Goal: Task Accomplishment & Management: Manage account settings

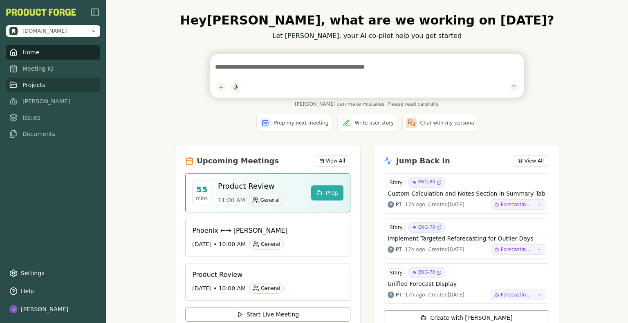
click at [45, 86] on link "Projects" at bounding box center [53, 85] width 94 height 15
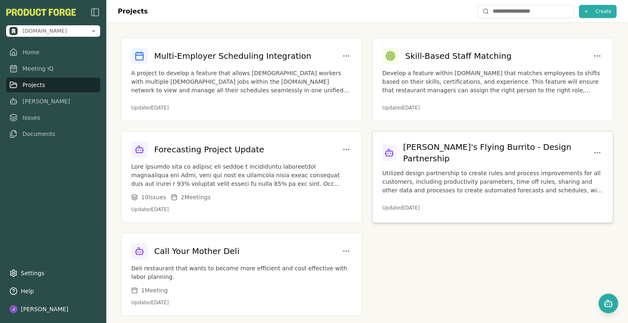
scroll to position [7, 0]
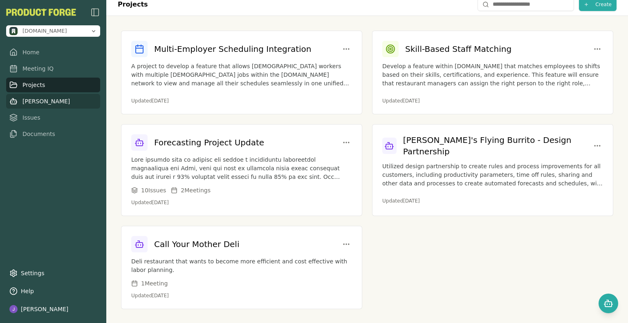
click at [43, 100] on link "[PERSON_NAME]" at bounding box center [53, 101] width 94 height 15
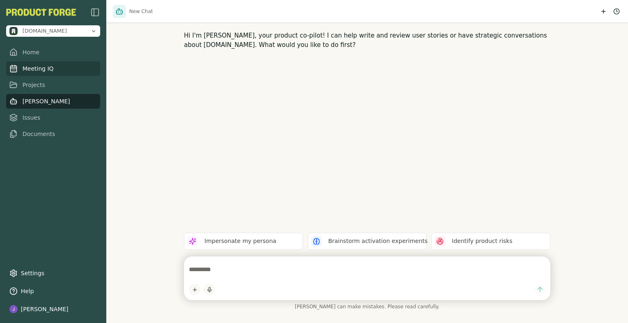
click at [73, 68] on link "Meeting IQ" at bounding box center [53, 68] width 94 height 15
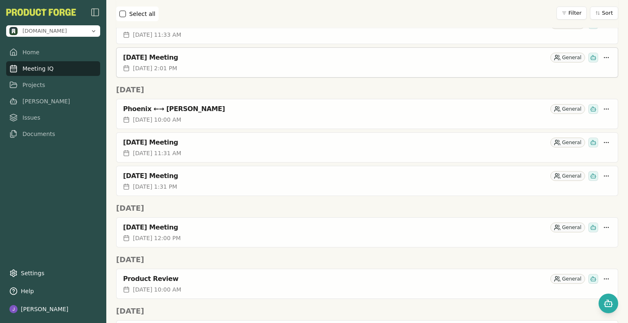
scroll to position [245, 0]
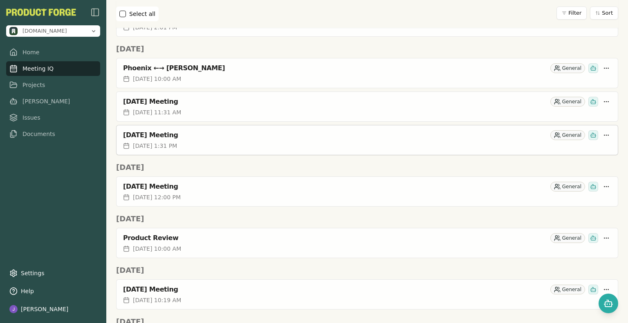
click at [209, 134] on div "[DATE] Meeting" at bounding box center [335, 135] width 424 height 8
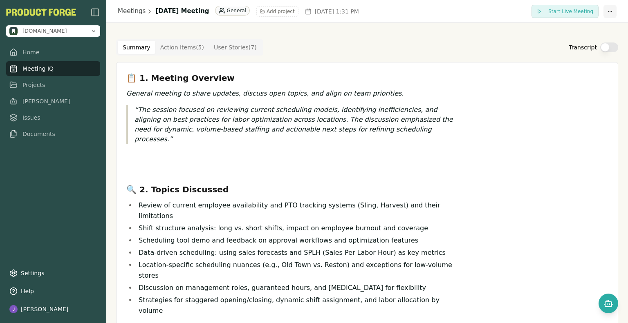
click at [605, 13] on html "methodic.work Home Meeting IQ Projects Smith Issues Documents Settings Help Joe…" at bounding box center [314, 161] width 628 height 323
click at [457, 133] on html "methodic.work Home Meeting IQ Projects Smith Issues Documents Settings Help Joe…" at bounding box center [314, 161] width 628 height 323
click at [298, 15] on button "Add project" at bounding box center [277, 11] width 42 height 11
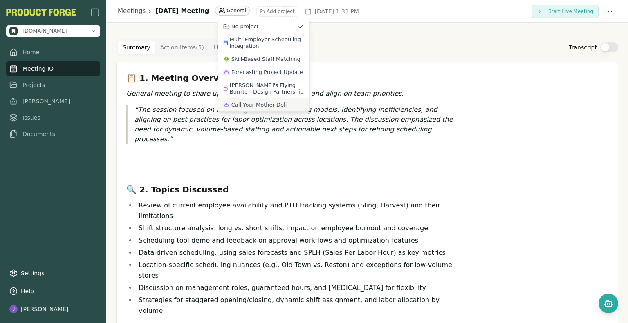
click at [258, 102] on span "Call Your Mother Deli" at bounding box center [259, 105] width 56 height 7
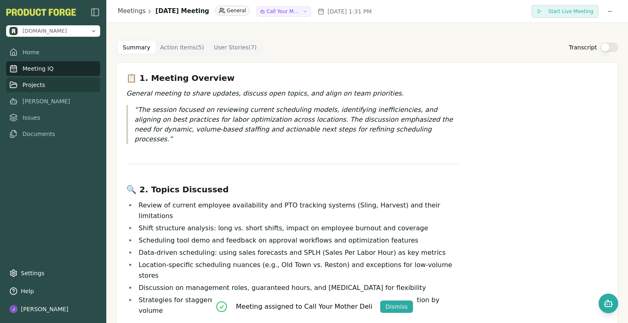
click at [43, 87] on link "Projects" at bounding box center [53, 85] width 94 height 15
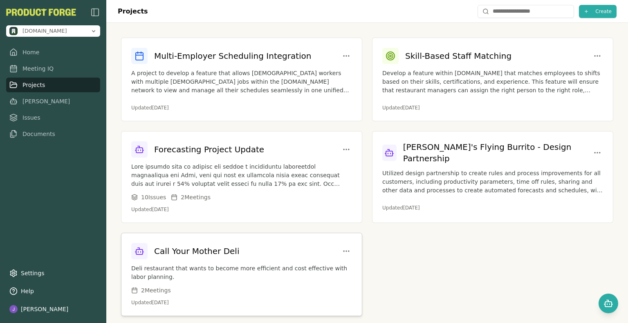
click at [194, 250] on h3 "Call Your Mother Deli" at bounding box center [196, 251] width 85 height 11
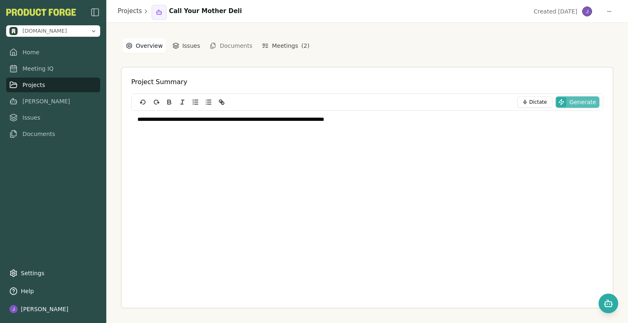
click at [579, 102] on span "Generate" at bounding box center [582, 102] width 27 height 8
click at [38, 102] on link "[PERSON_NAME]" at bounding box center [53, 101] width 94 height 15
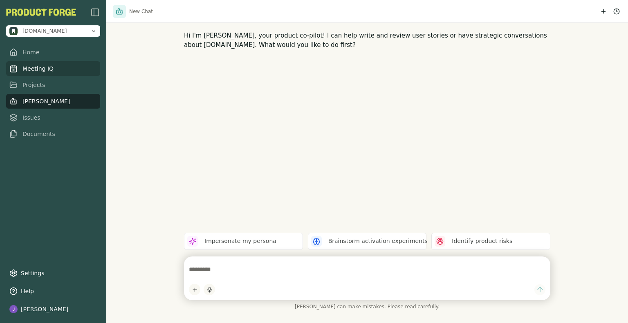
click at [33, 67] on link "Meeting IQ" at bounding box center [53, 68] width 94 height 15
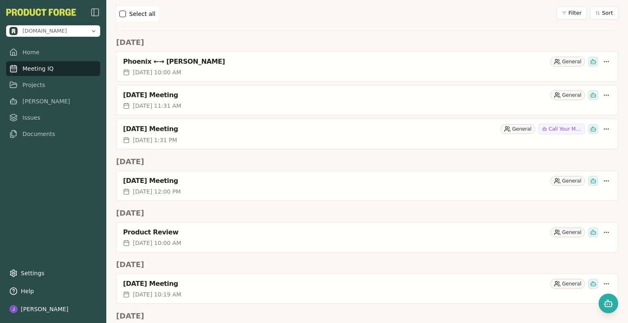
scroll to position [245, 0]
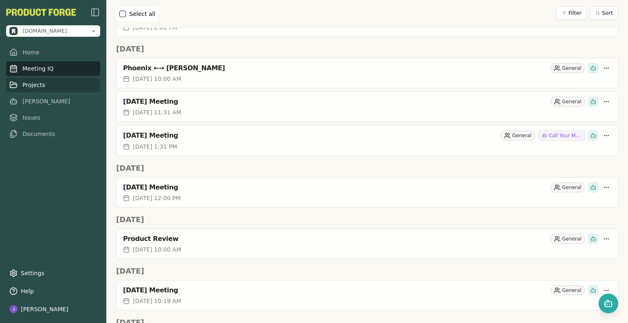
click at [42, 87] on link "Projects" at bounding box center [53, 85] width 94 height 15
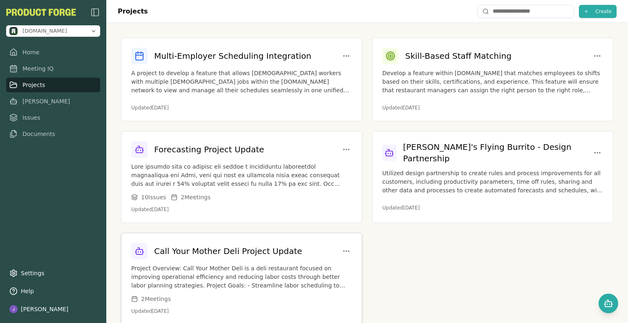
click at [220, 254] on h3 "Call Your Mother Deli Project Update" at bounding box center [228, 251] width 148 height 11
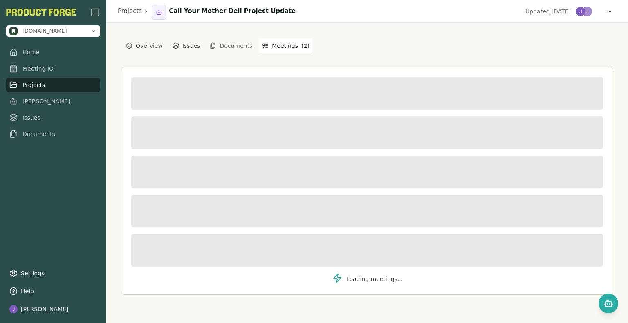
click at [277, 45] on button "Meetings ( 2 )" at bounding box center [286, 45] width 54 height 15
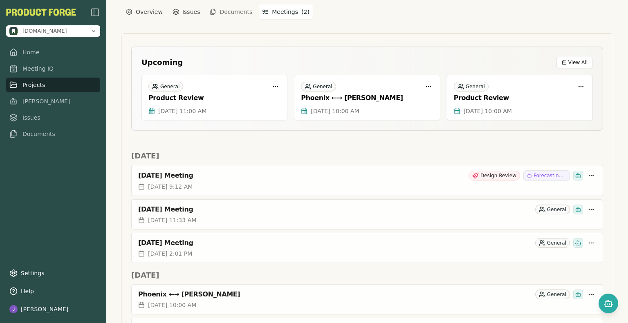
scroll to position [41, 0]
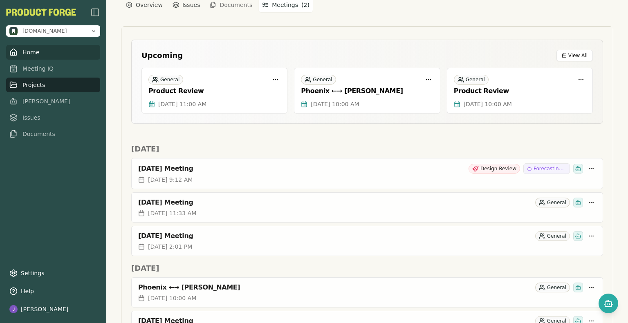
click at [27, 53] on link "Home" at bounding box center [53, 52] width 94 height 15
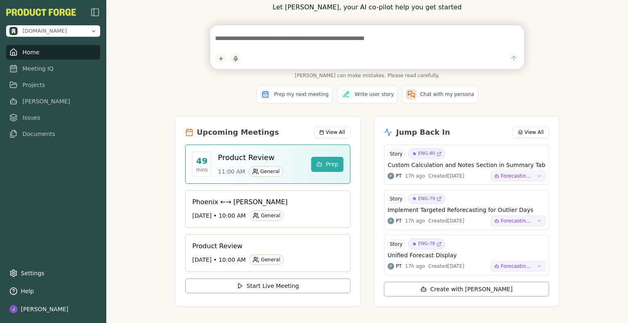
scroll to position [36, 0]
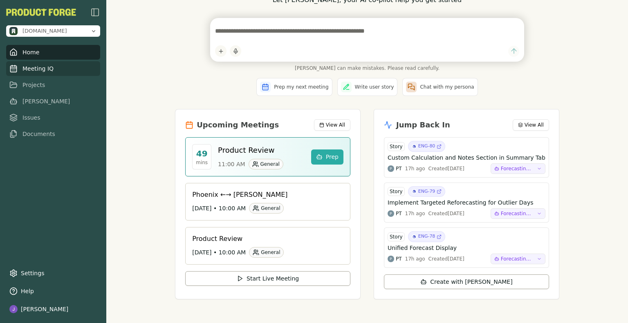
click at [43, 74] on link "Meeting IQ" at bounding box center [53, 68] width 94 height 15
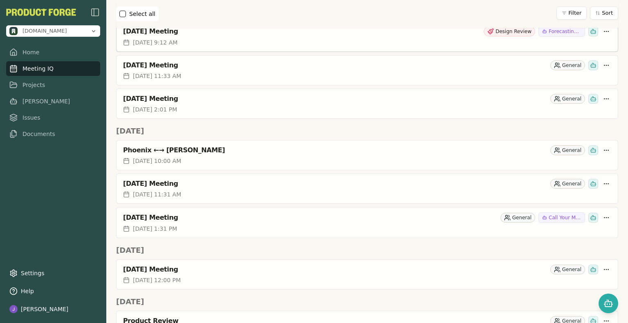
scroll to position [163, 0]
click at [421, 225] on div "[DATE] 1:31 PM" at bounding box center [367, 228] width 488 height 8
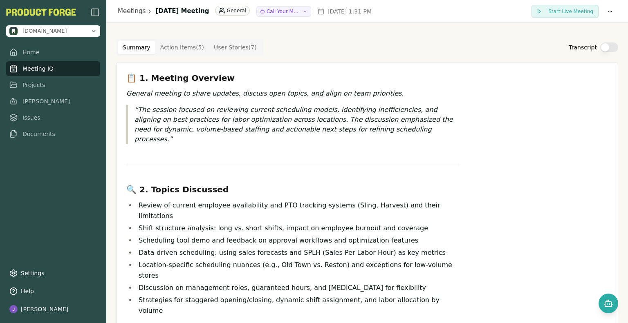
click at [176, 216] on li "Review of current employee availability and PTO tracking systems (Sling, Harves…" at bounding box center [297, 210] width 323 height 21
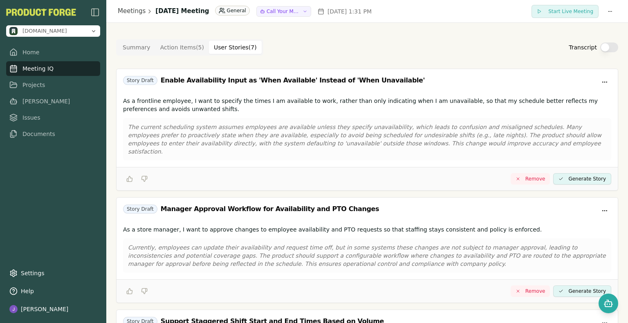
click at [224, 50] on Story "User Stories ( 7 )" at bounding box center [235, 47] width 53 height 13
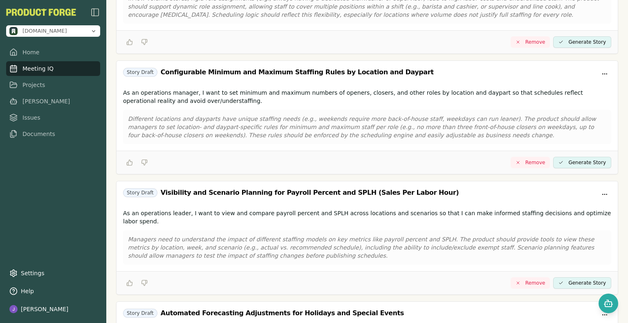
scroll to position [555, 0]
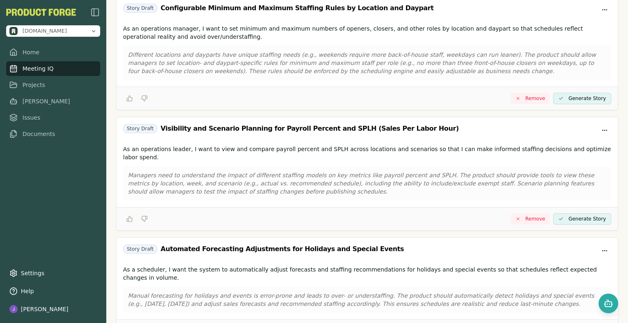
click at [98, 15] on img "button" at bounding box center [95, 12] width 10 height 10
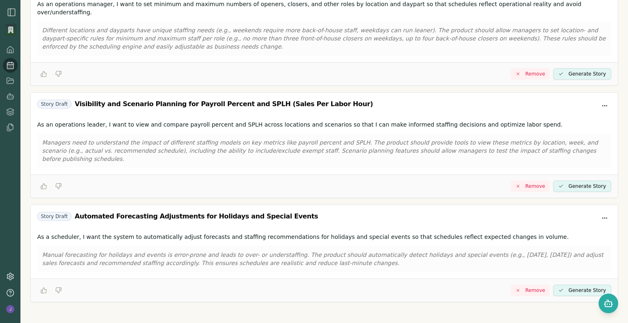
scroll to position [530, 0]
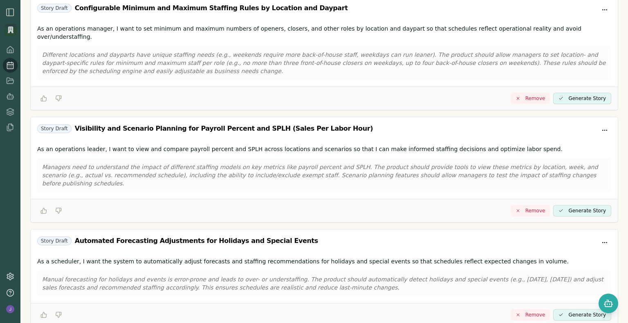
click at [14, 14] on img "button" at bounding box center [10, 12] width 10 height 10
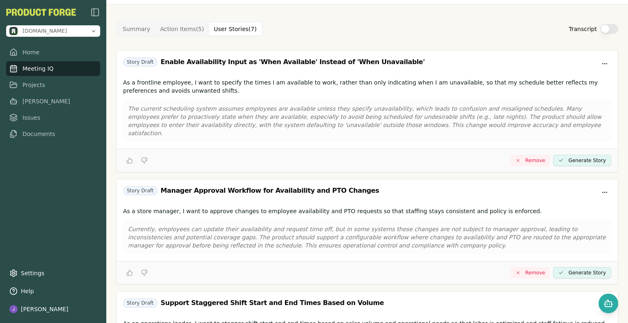
scroll to position [0, 0]
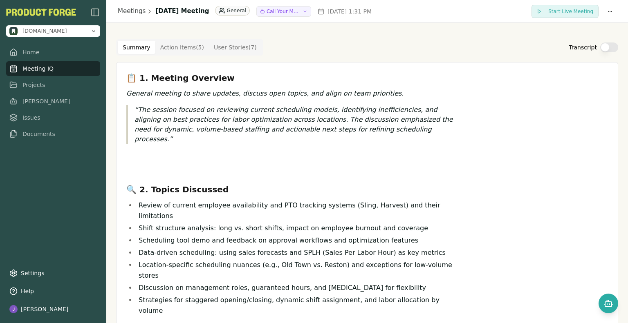
click at [138, 47] on button "Summary" at bounding box center [137, 47] width 38 height 13
click at [598, 14] on html "[DOMAIN_NAME] Home Meeting IQ Projects [PERSON_NAME] Issues Documents Settings …" at bounding box center [314, 161] width 628 height 323
click at [499, 112] on html "[DOMAIN_NAME] Home Meeting IQ Projects [PERSON_NAME] Issues Documents Settings …" at bounding box center [314, 161] width 628 height 323
drag, startPoint x: 489, startPoint y: 81, endPoint x: 568, endPoint y: 84, distance: 79.7
drag, startPoint x: 568, startPoint y: 84, endPoint x: 609, endPoint y: 298, distance: 217.5
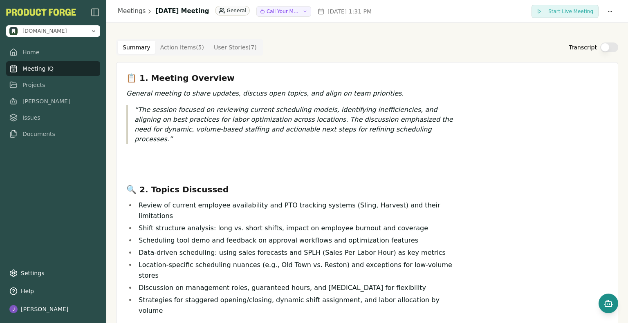
click at [609, 298] on button "Open chat" at bounding box center [608, 304] width 20 height 20
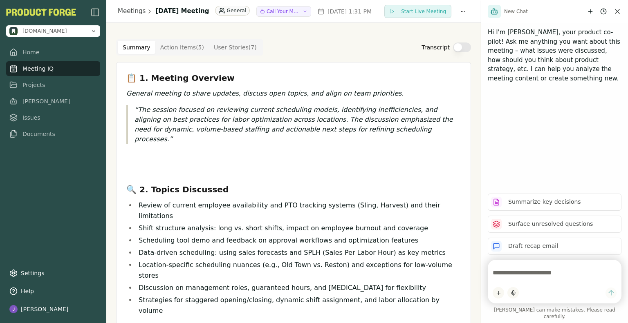
click at [545, 280] on textarea at bounding box center [554, 273] width 124 height 16
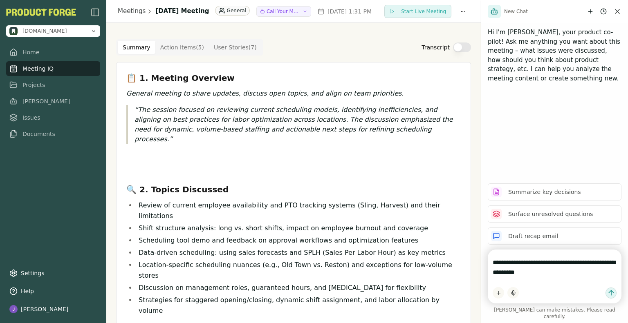
type textarea "**********"
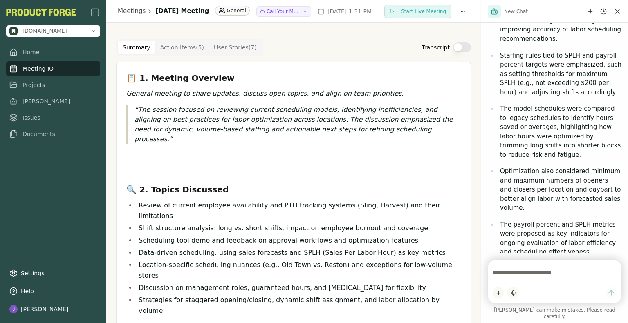
scroll to position [374, 0]
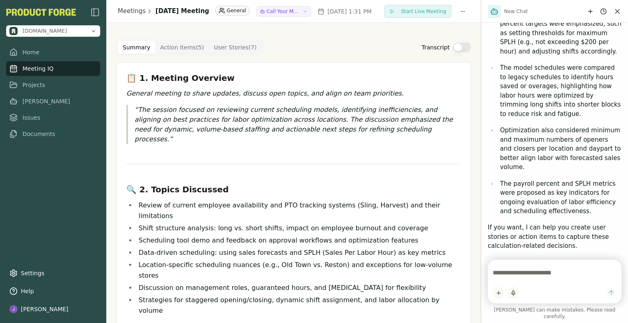
click at [541, 258] on div "Thought for 7 s The meeting discussion included detailed considerations about c…" at bounding box center [555, 5] width 134 height 525
click at [540, 276] on textarea at bounding box center [554, 273] width 124 height 16
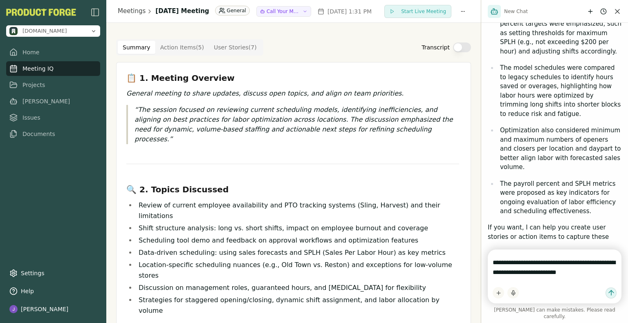
type textarea "**********"
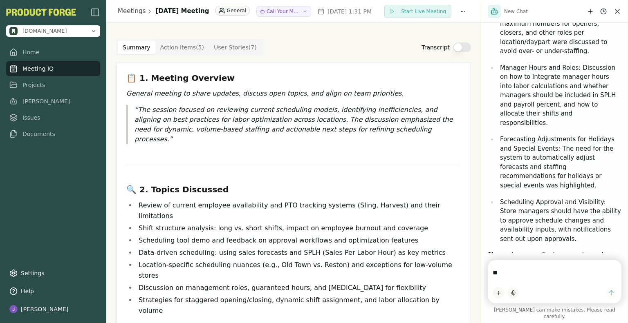
scroll to position [1038, 0]
type textarea "**********"
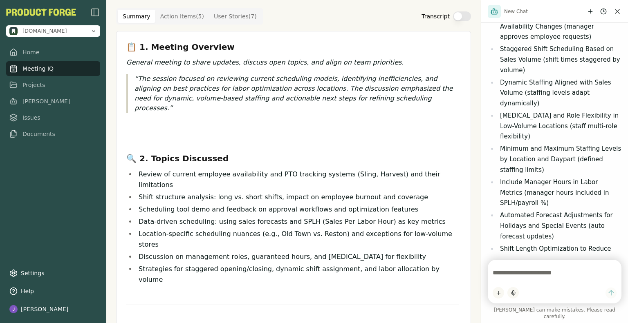
scroll to position [0, 0]
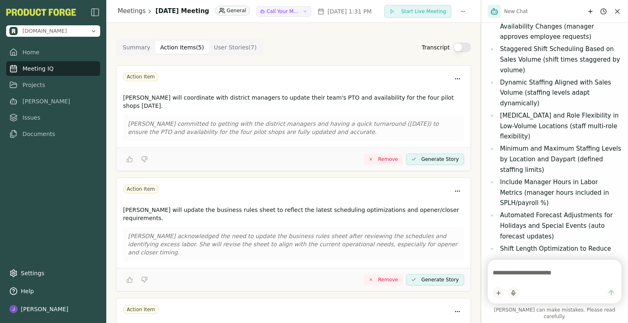
click at [179, 47] on Item "Action Items ( 5 )" at bounding box center [182, 47] width 54 height 13
click at [540, 271] on div at bounding box center [555, 282] width 134 height 44
click at [34, 85] on link "Projects" at bounding box center [53, 85] width 94 height 15
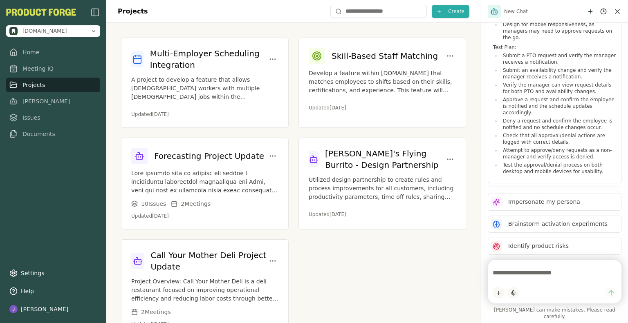
click at [553, 291] on div at bounding box center [555, 282] width 134 height 44
click at [199, 275] on div "Call Your Mother Deli Project Update Project Overview: Call Your Mother Deli is…" at bounding box center [204, 289] width 167 height 98
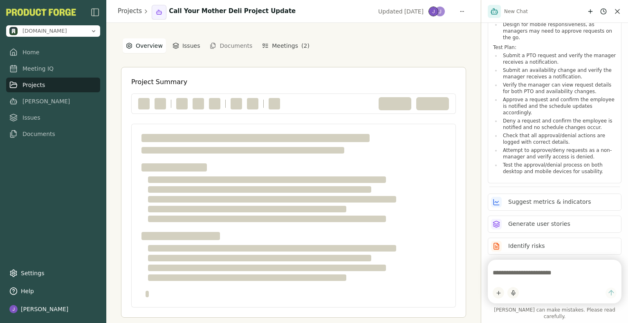
click at [529, 281] on textarea at bounding box center [554, 273] width 124 height 16
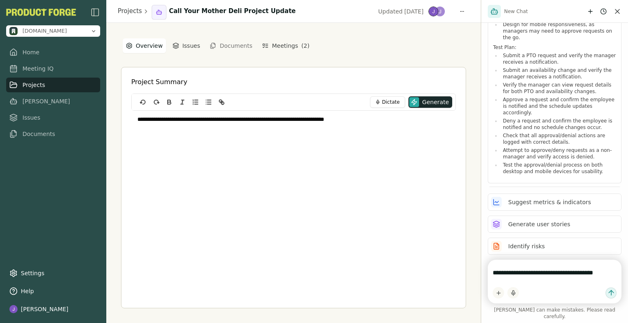
type textarea "**********"
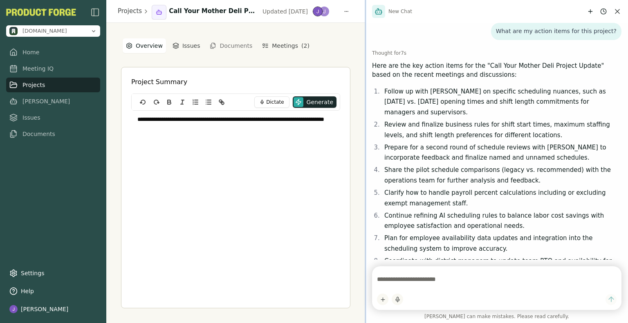
drag, startPoint x: 481, startPoint y: 175, endPoint x: 355, endPoint y: 194, distance: 127.3
click at [365, 194] on div at bounding box center [366, 161] width 2 height 323
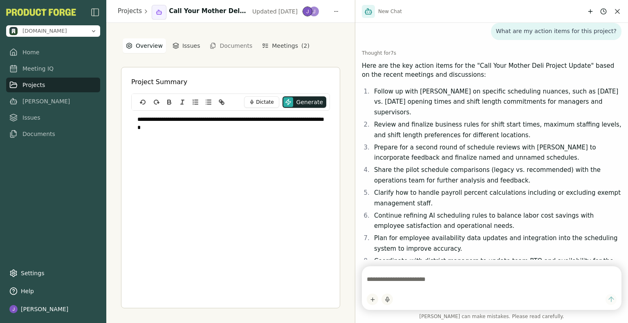
scroll to position [94, 0]
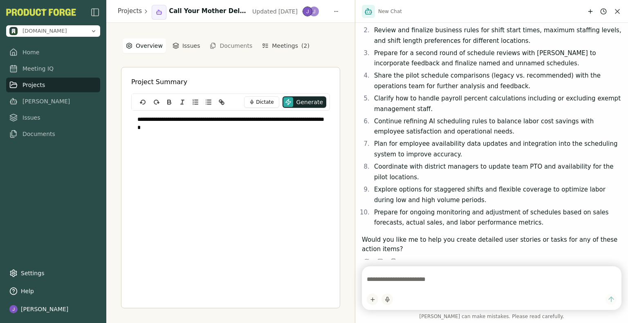
click at [479, 280] on textarea at bounding box center [492, 279] width 250 height 16
type textarea "**********"
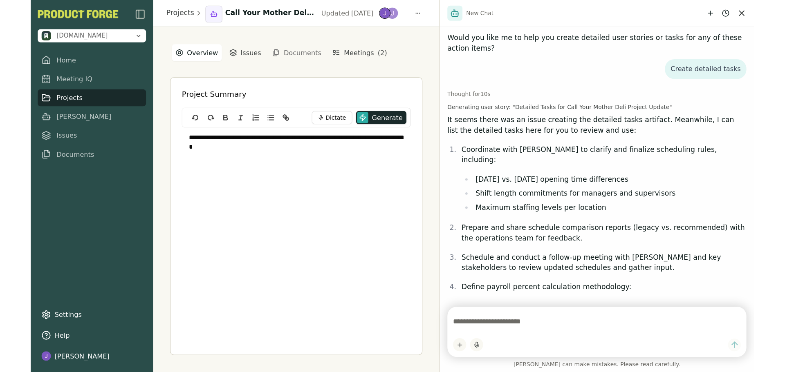
scroll to position [342, 0]
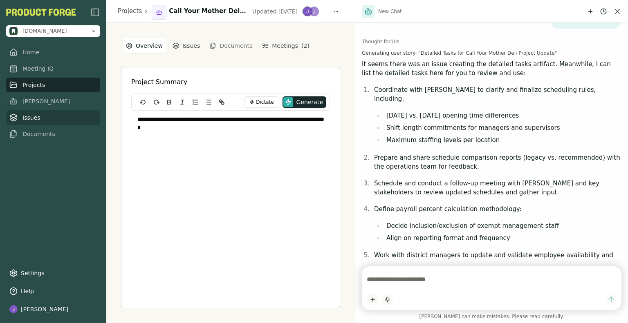
click at [35, 123] on link "Issues" at bounding box center [53, 117] width 94 height 15
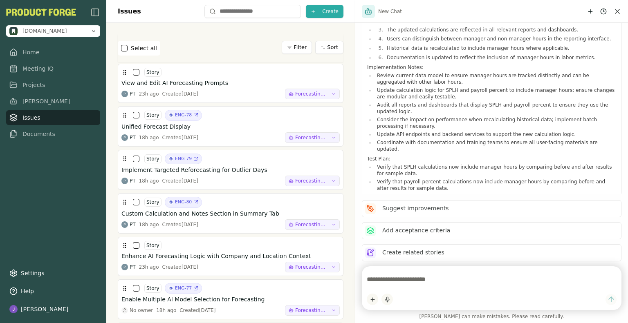
click at [617, 10] on icon "Close chat" at bounding box center [617, 11] width 8 height 8
